Goal: Navigation & Orientation: Understand site structure

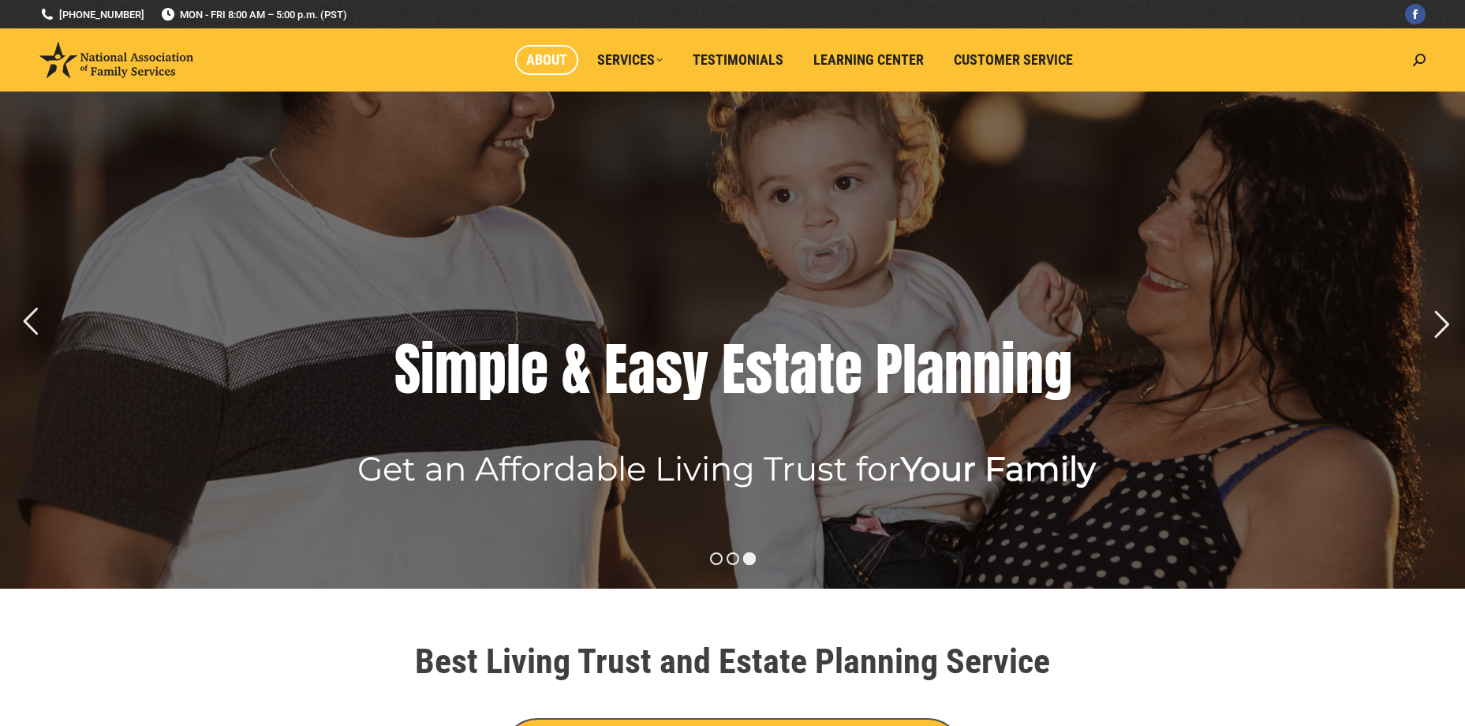
click at [524, 62] on link "About" at bounding box center [546, 60] width 63 height 30
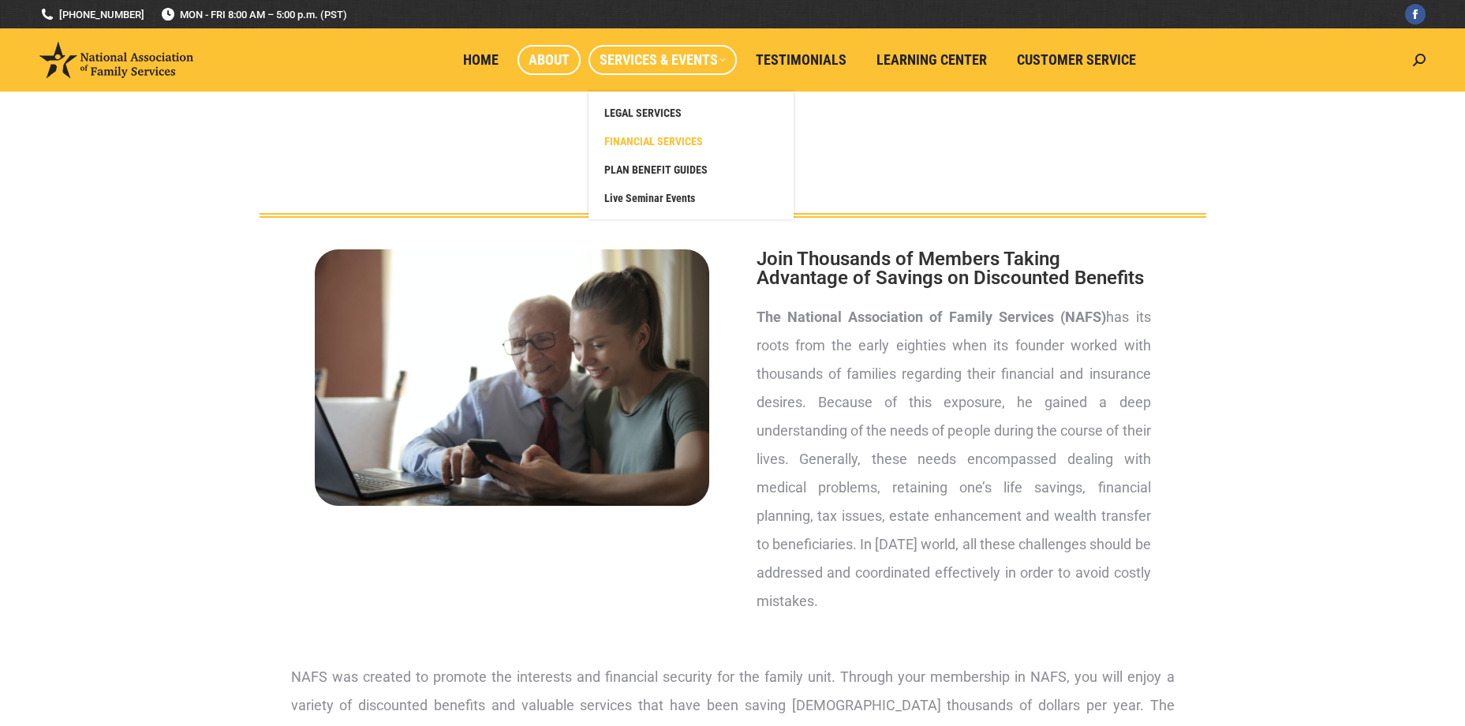
click at [621, 136] on span "FINANCIAL SERVICES" at bounding box center [653, 141] width 99 height 14
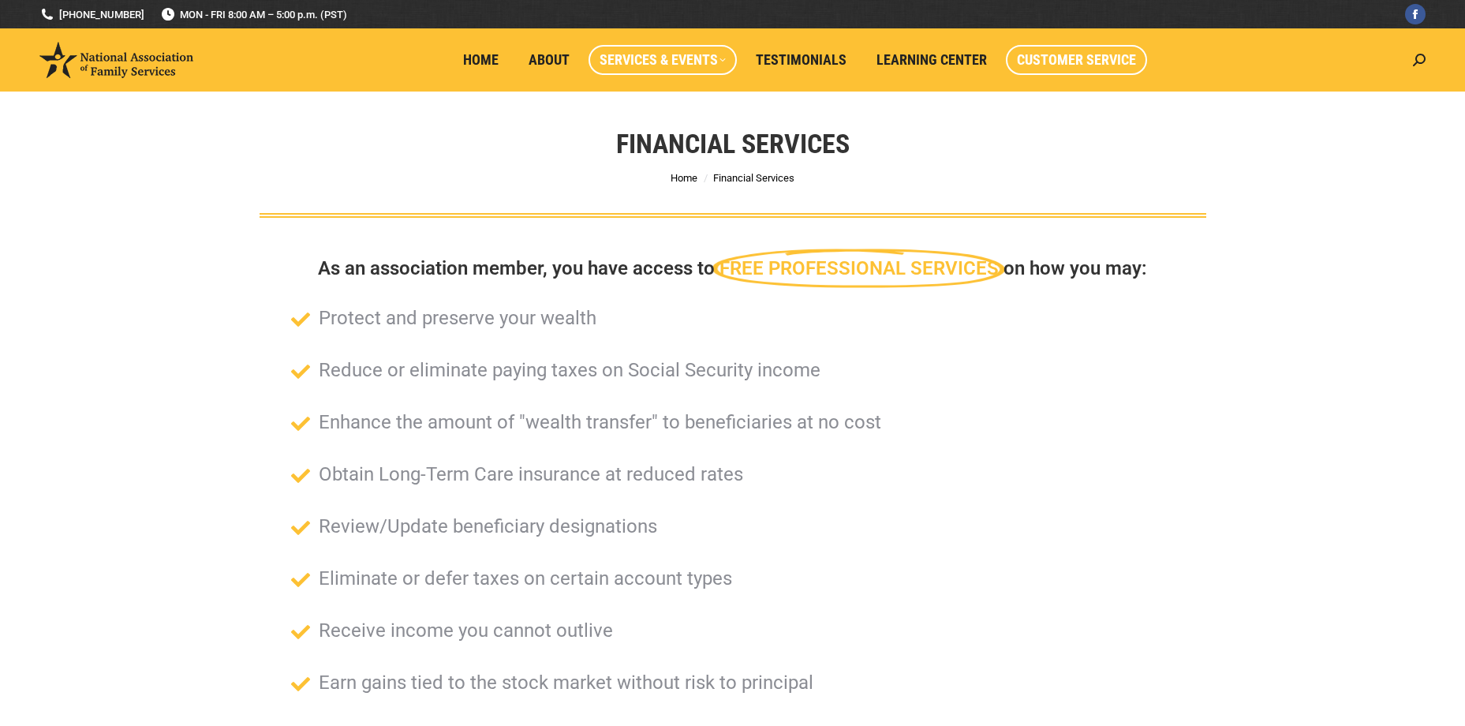
click at [1049, 56] on span "Customer Service" at bounding box center [1076, 59] width 119 height 17
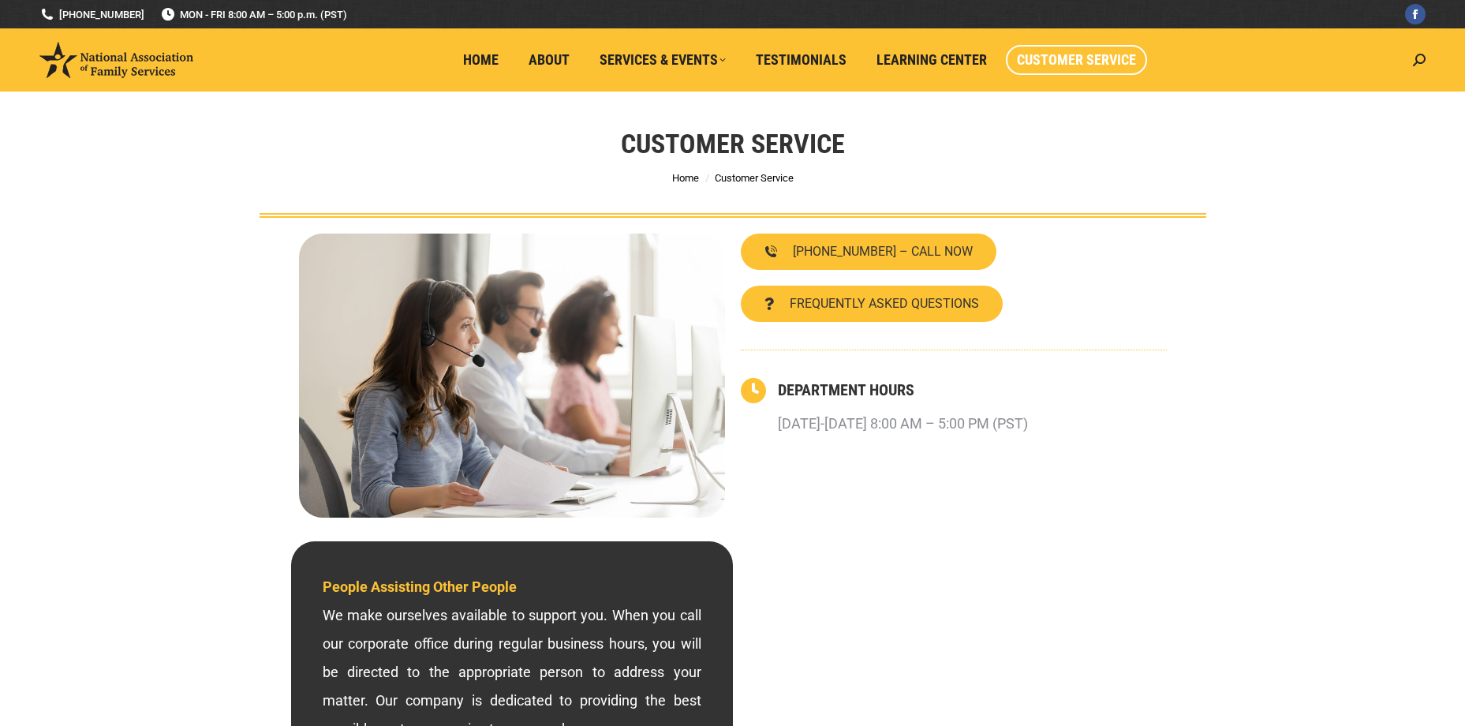
click at [1203, 432] on section "800-585-3550 – CALL NOW FREQUENTLY ASKED QUESTIONS DEPARTMENT HOURS Monday-Frid…" at bounding box center [733, 376] width 947 height 316
click at [557, 46] on link "About" at bounding box center [549, 60] width 63 height 30
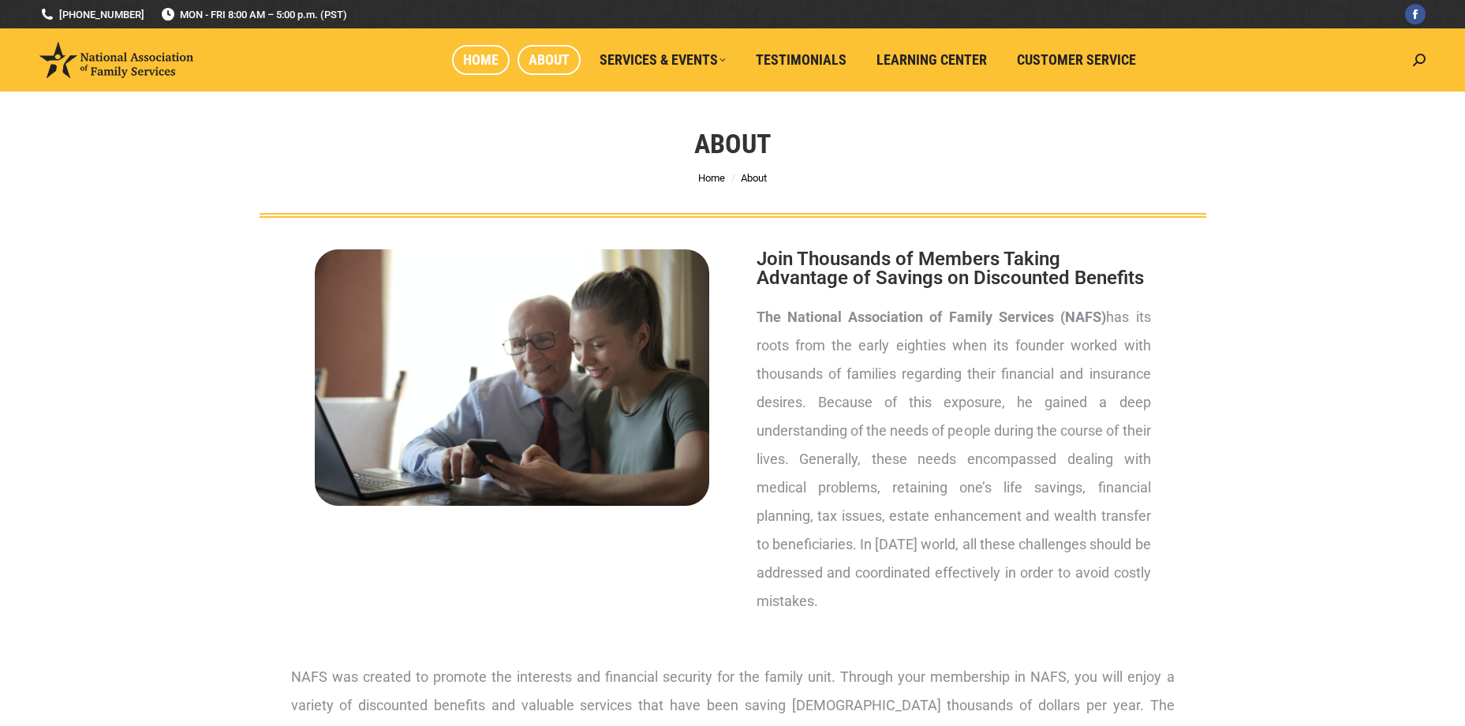
click at [484, 60] on span "Home" at bounding box center [481, 59] width 36 height 17
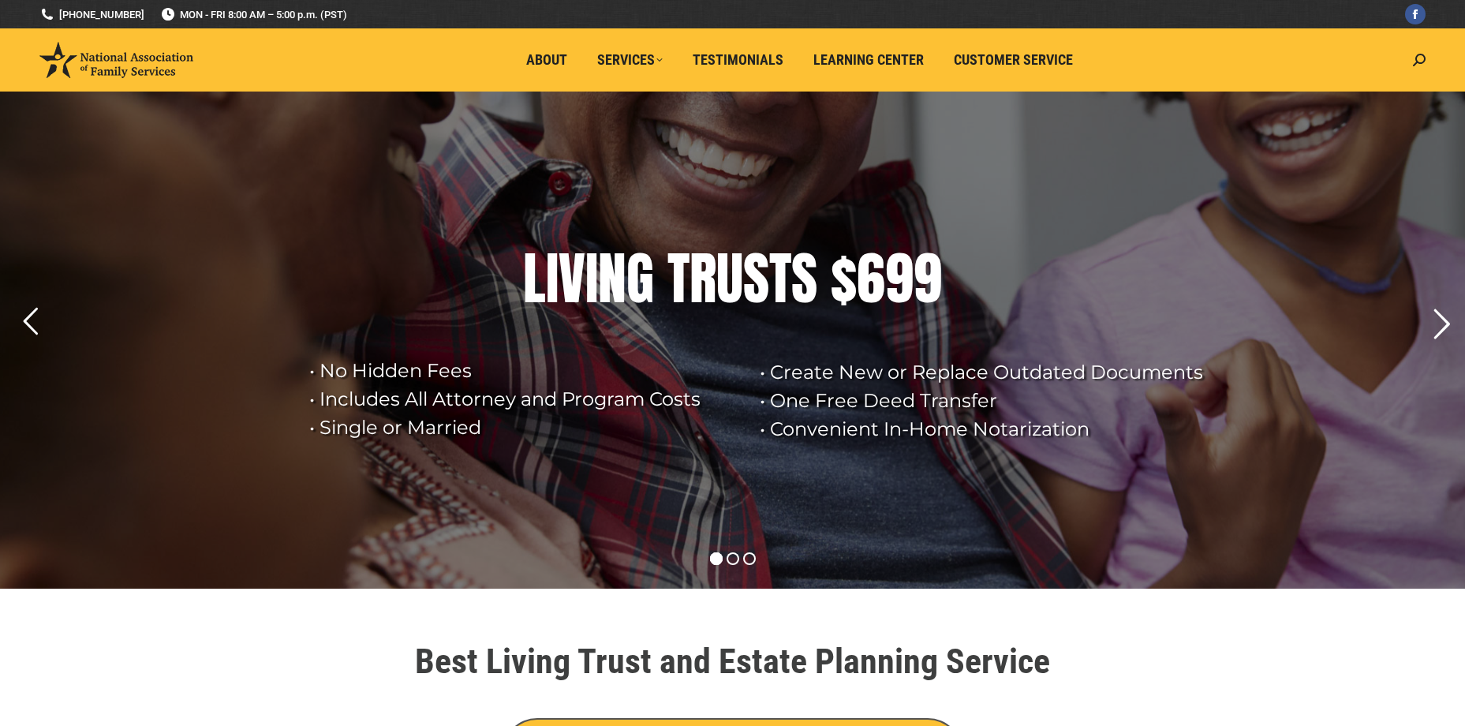
click at [1437, 334] on rs-arrow at bounding box center [1441, 324] width 39 height 39
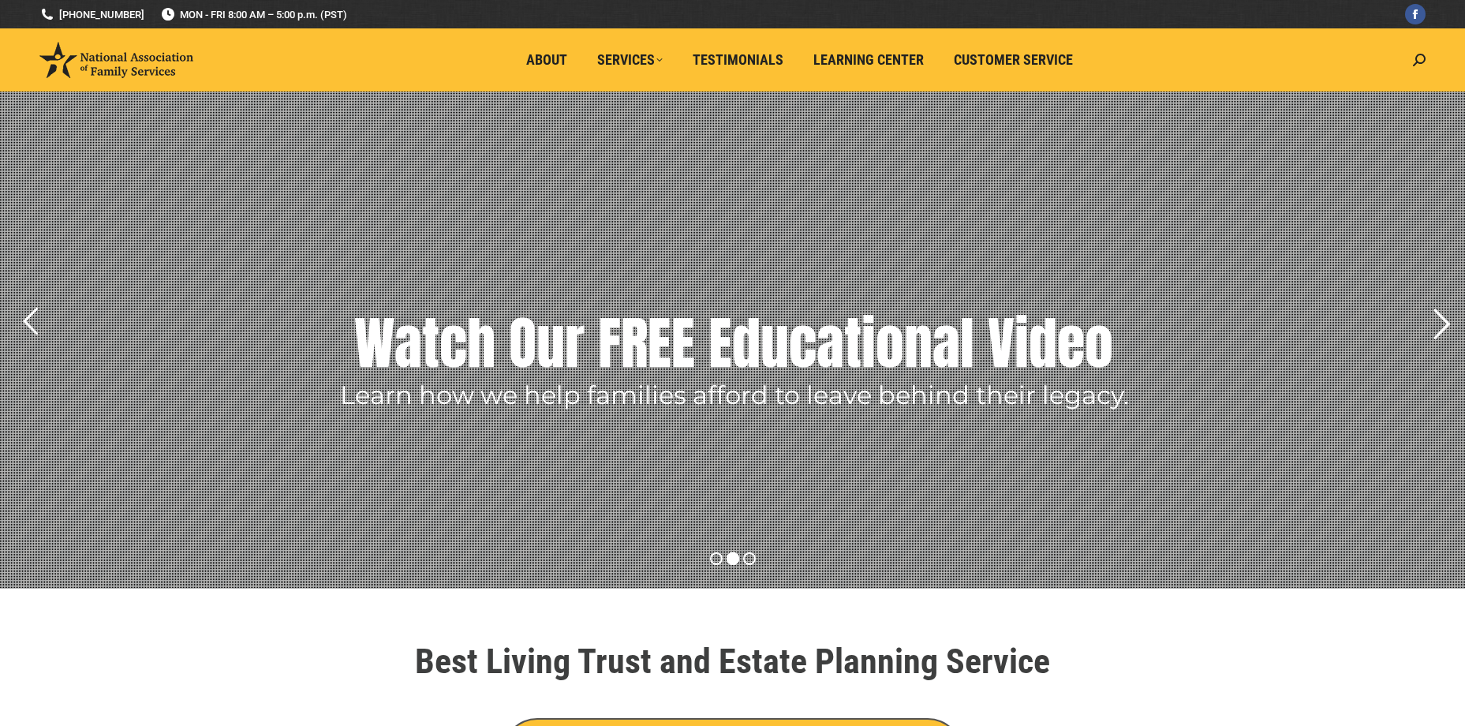
click at [1435, 332] on rs-arrow at bounding box center [1441, 324] width 39 height 39
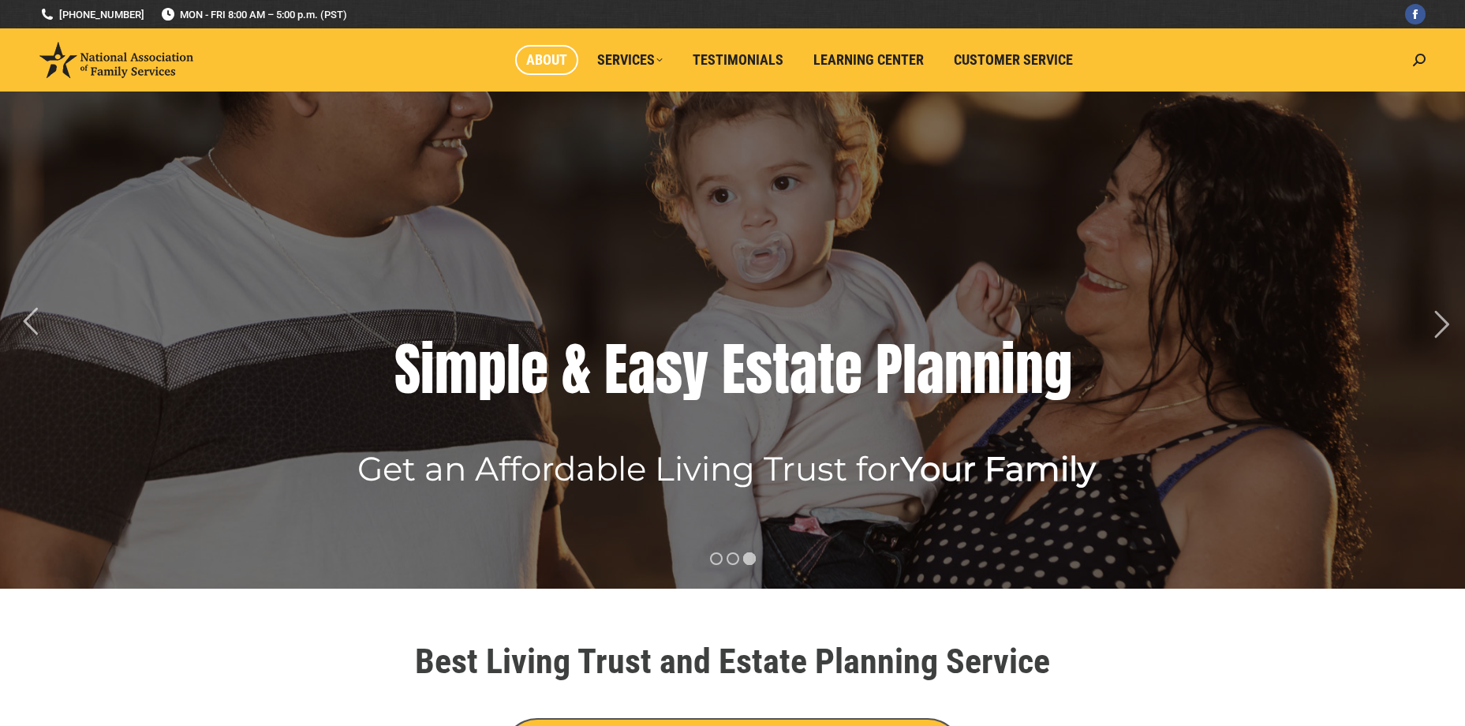
click at [537, 62] on span "About" at bounding box center [546, 59] width 41 height 17
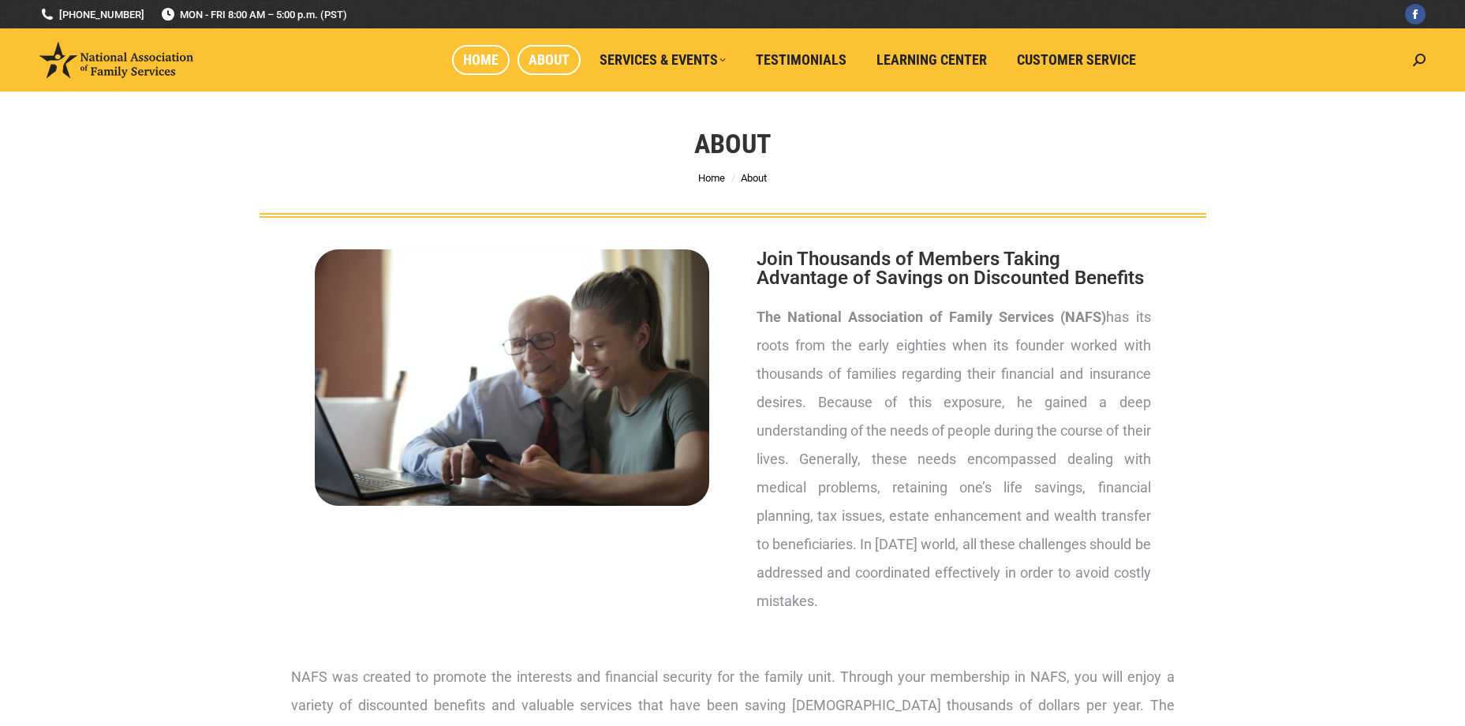
click at [457, 61] on link "Home" at bounding box center [481, 60] width 58 height 30
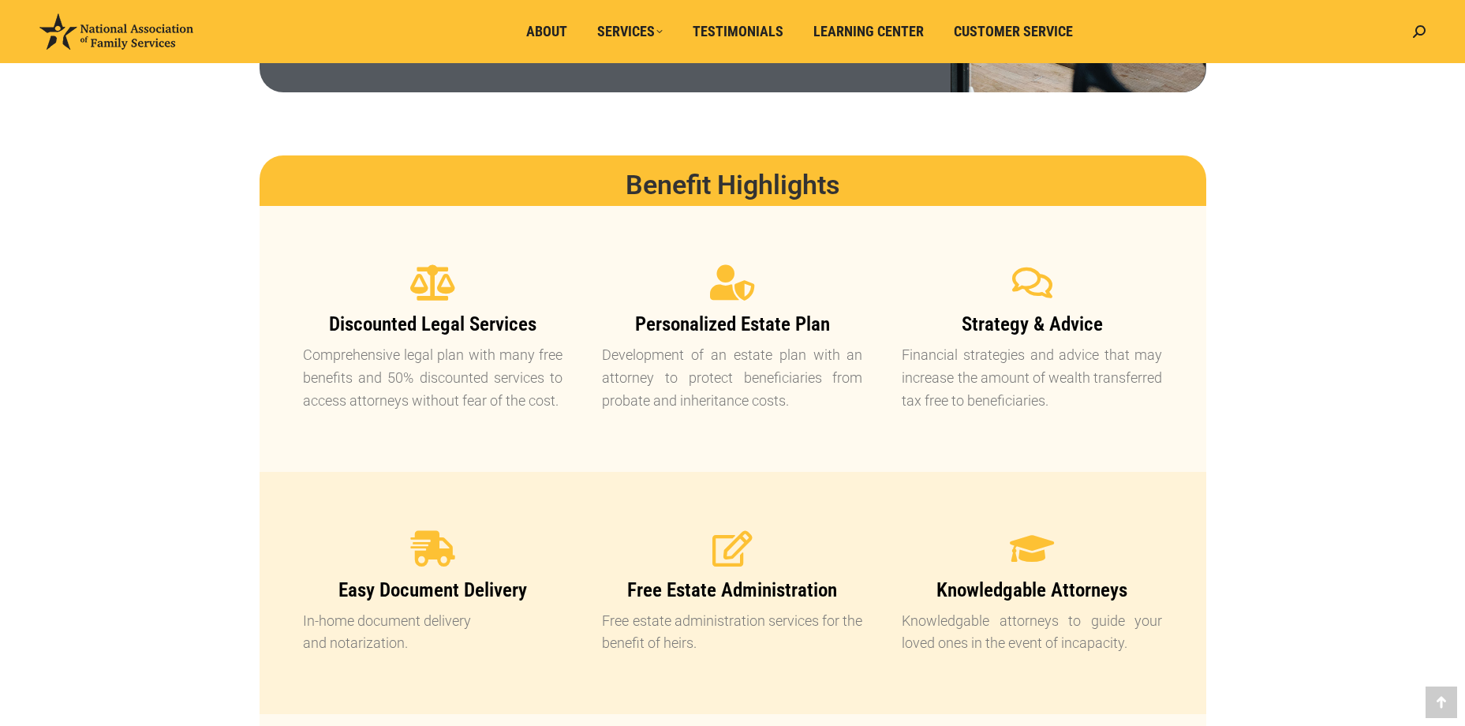
scroll to position [1184, 0]
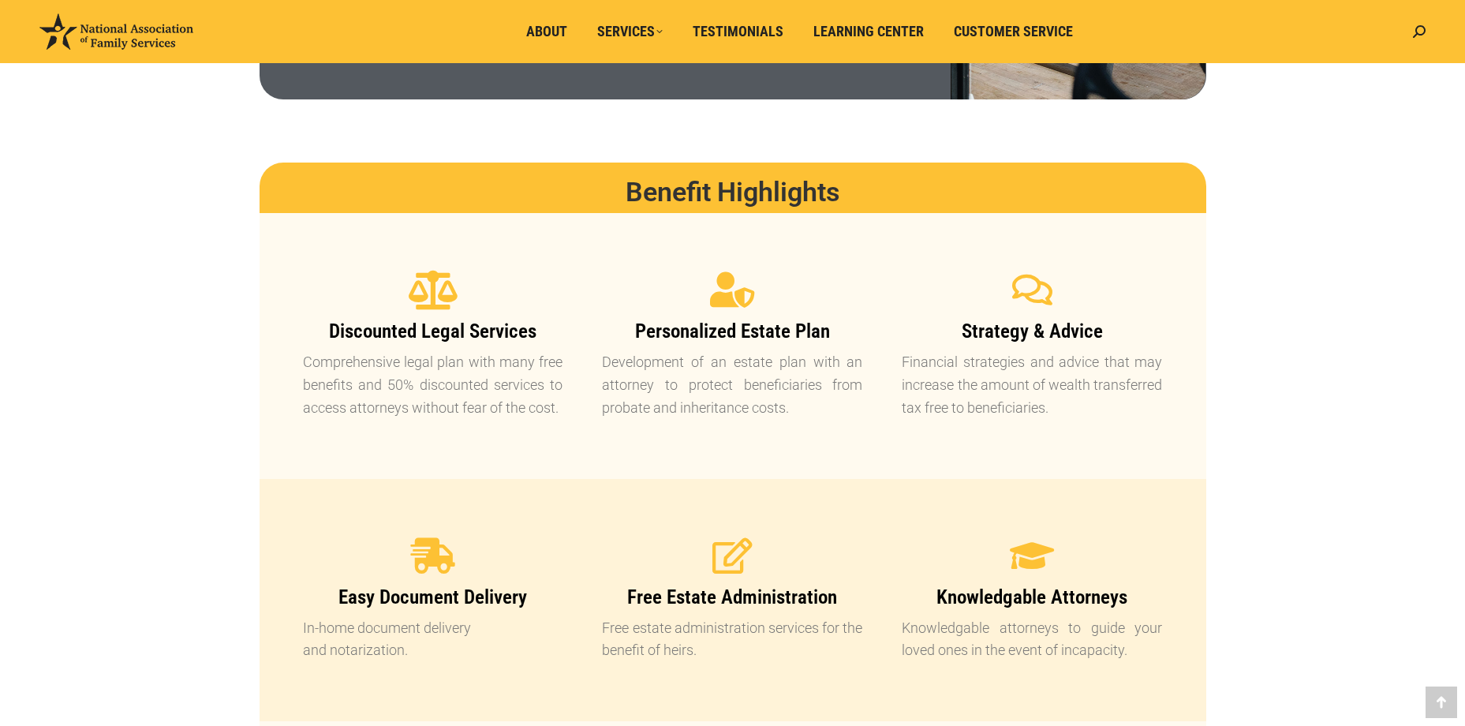
click at [427, 286] on icon at bounding box center [432, 290] width 39 height 39
click at [432, 286] on icon at bounding box center [432, 290] width 39 height 39
click at [440, 281] on icon at bounding box center [432, 290] width 39 height 39
drag, startPoint x: 440, startPoint y: 281, endPoint x: 401, endPoint y: 350, distance: 78.8
click at [401, 350] on div "Discounted Legal Services Comprehensive legal plan with many free benefits and …" at bounding box center [433, 369] width 260 height 99
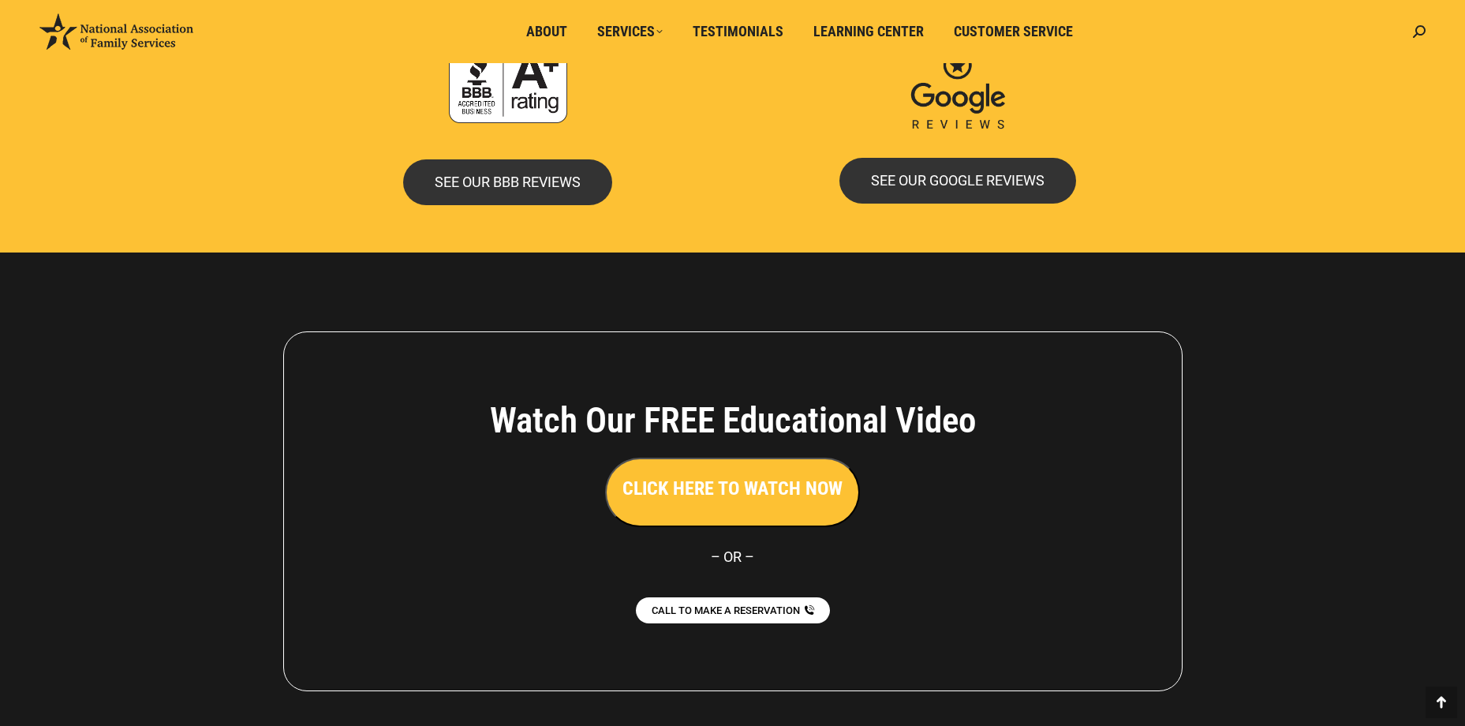
scroll to position [3419, 0]
